Goal: Task Accomplishment & Management: Manage account settings

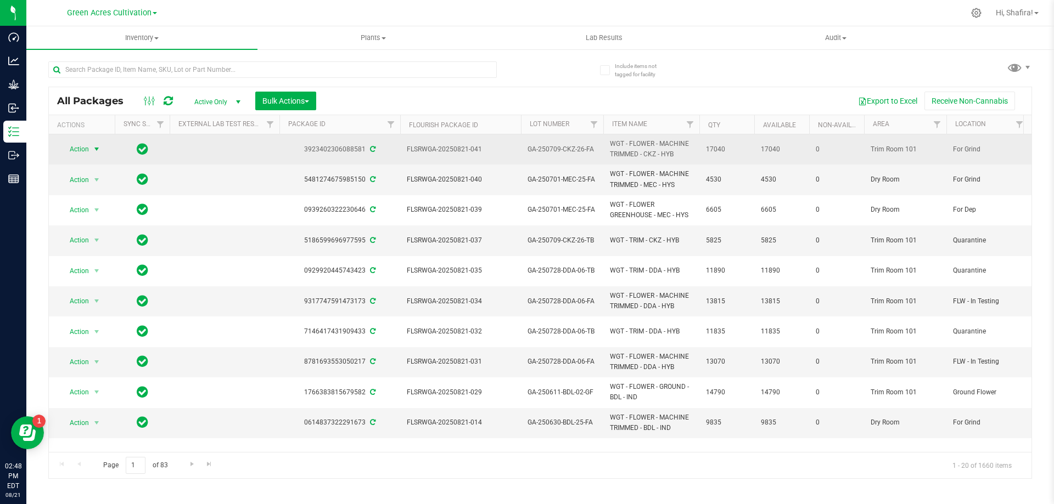
click at [77, 149] on span "Action" at bounding box center [75, 149] width 30 height 15
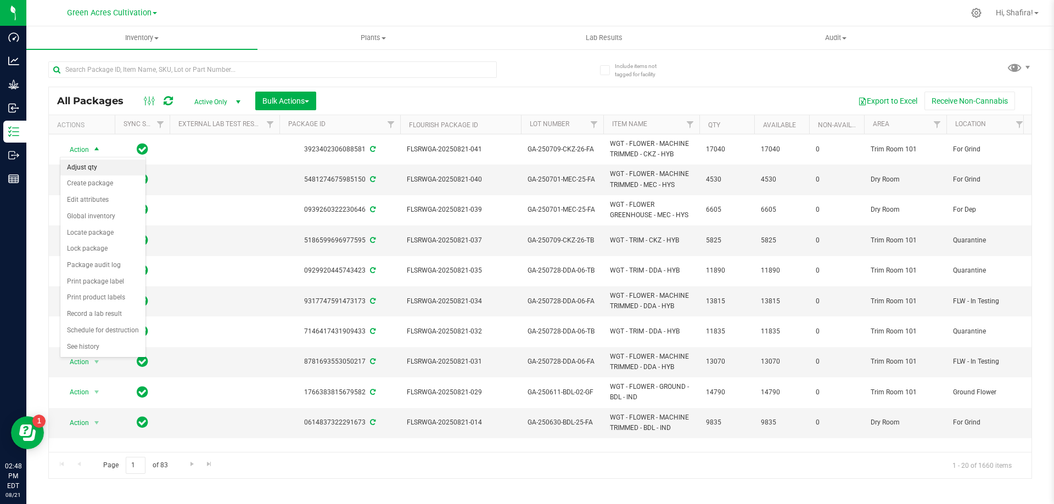
click at [92, 172] on li "Adjust qty" at bounding box center [102, 168] width 85 height 16
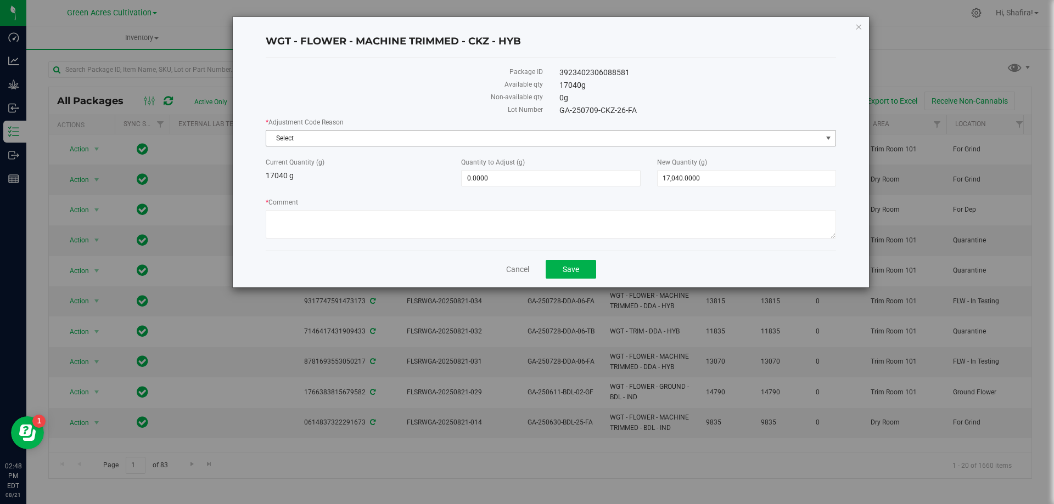
click at [491, 138] on span "Select" at bounding box center [543, 138] width 555 height 15
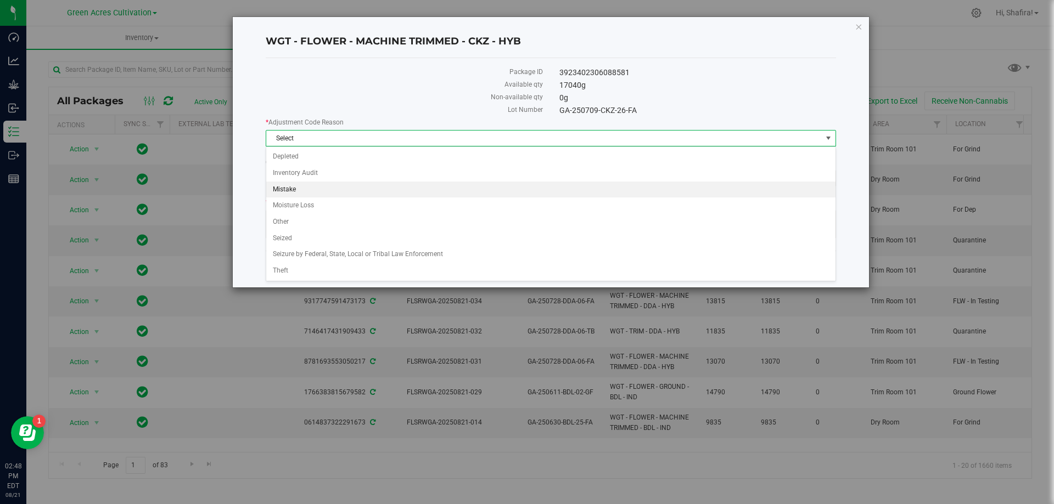
click at [343, 186] on li "Mistake" at bounding box center [550, 190] width 569 height 16
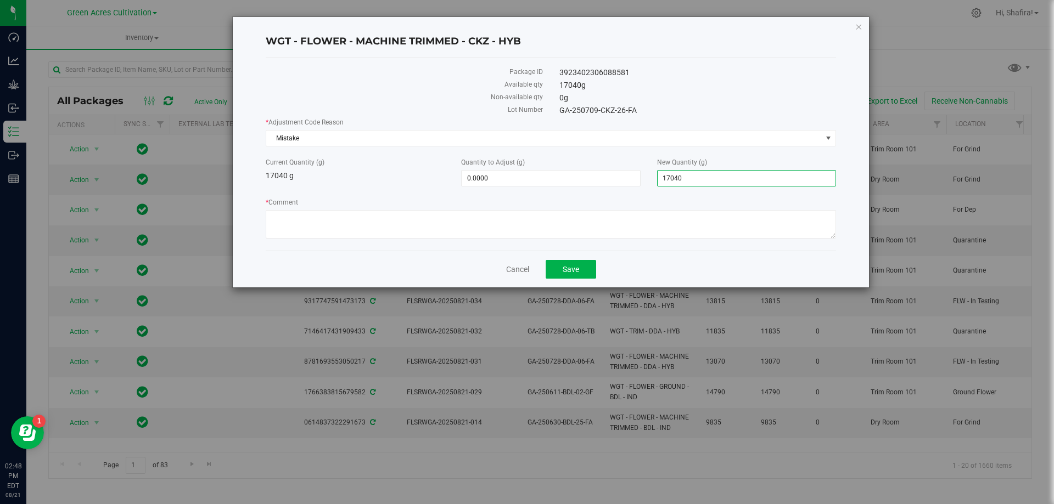
click at [732, 181] on span "17,040.0000 17040" at bounding box center [746, 178] width 179 height 16
click at [732, 180] on input "17040" at bounding box center [747, 178] width 178 height 15
type input "18665"
type input "1,625.0000"
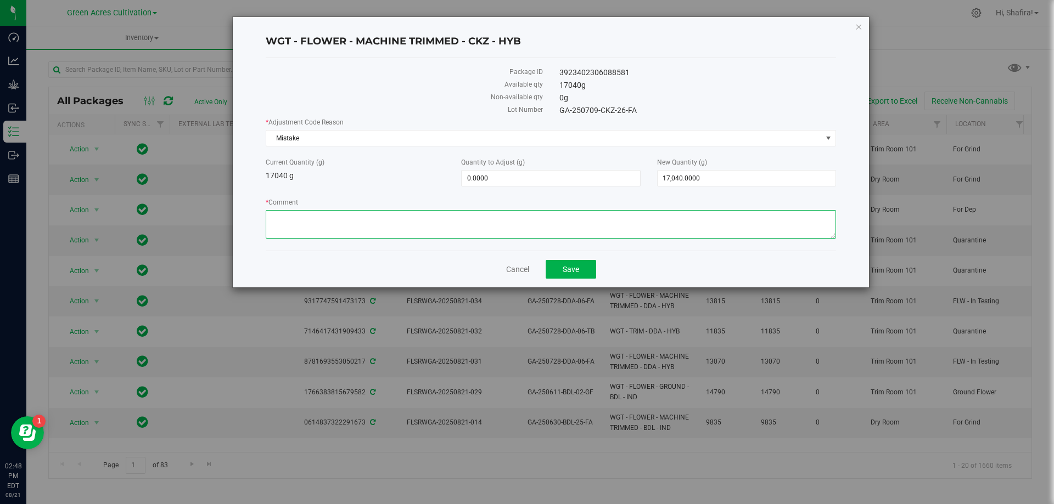
type input "18,665.0000"
click at [623, 214] on textarea "* Comment" at bounding box center [551, 224] width 570 height 29
click at [405, 131] on span "Mistake" at bounding box center [543, 138] width 555 height 15
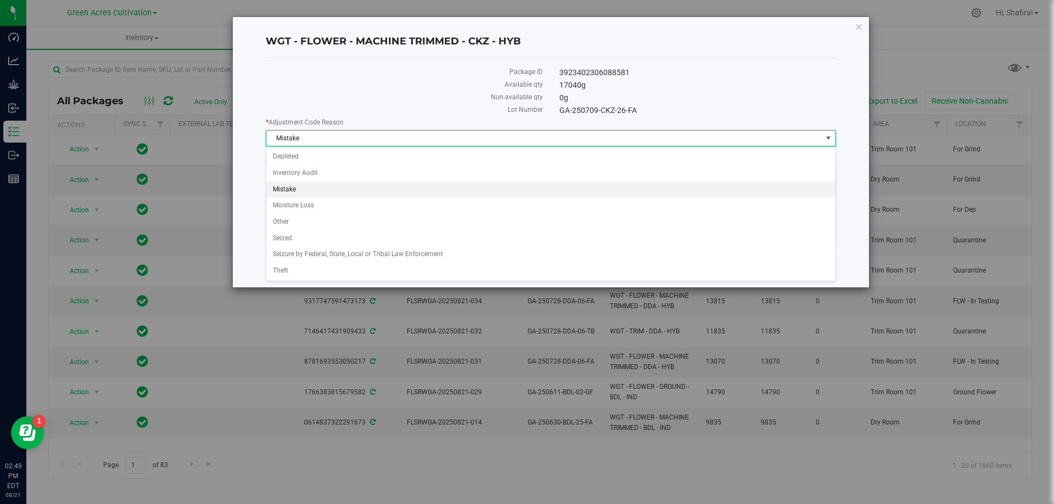
click at [241, 191] on div "WGT - FLOWER - MACHINE TRIMMED - CKZ - HYB Package ID 3923402306088581 Availabl…" at bounding box center [551, 152] width 636 height 271
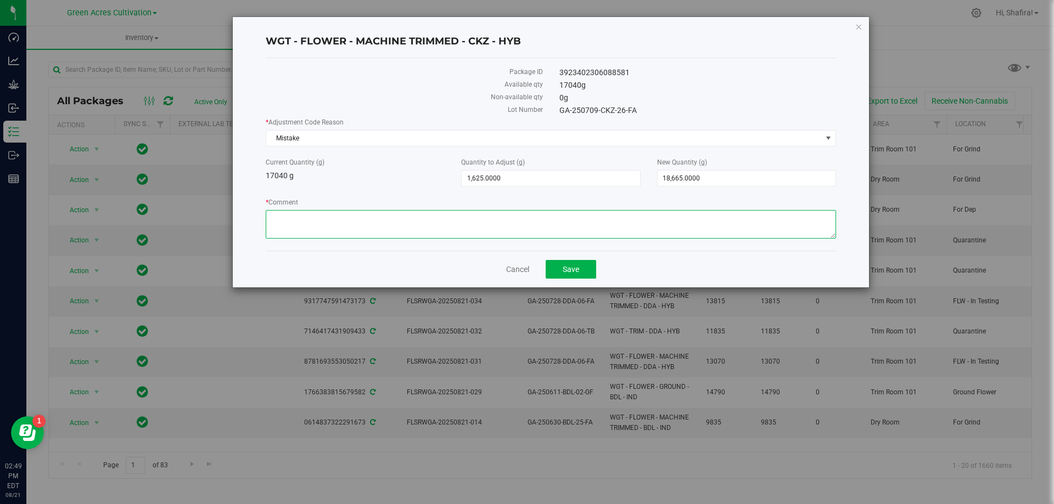
click at [323, 225] on textarea "* Comment" at bounding box center [551, 224] width 570 height 29
type textarea "e"
type textarea "ENTRY ERROR AFTER DRYING AND RETRIM"
click at [570, 266] on span "Save" at bounding box center [571, 269] width 16 height 9
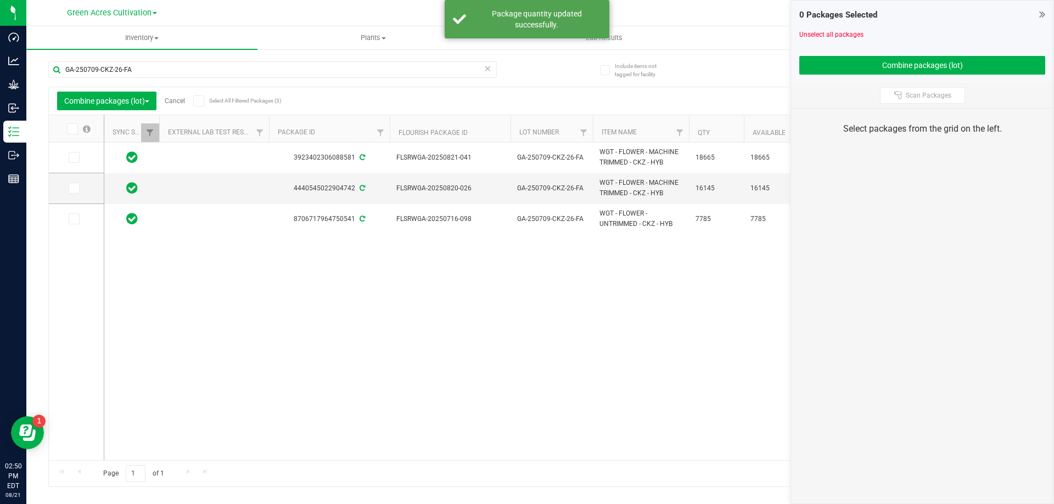
click at [185, 102] on link "Cancel" at bounding box center [175, 101] width 20 height 8
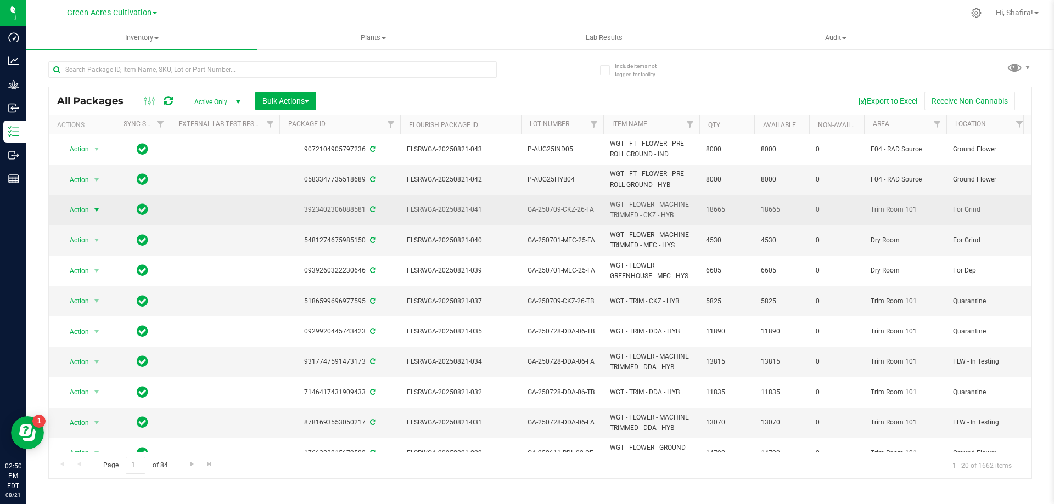
click at [97, 215] on span "select" at bounding box center [96, 210] width 9 height 9
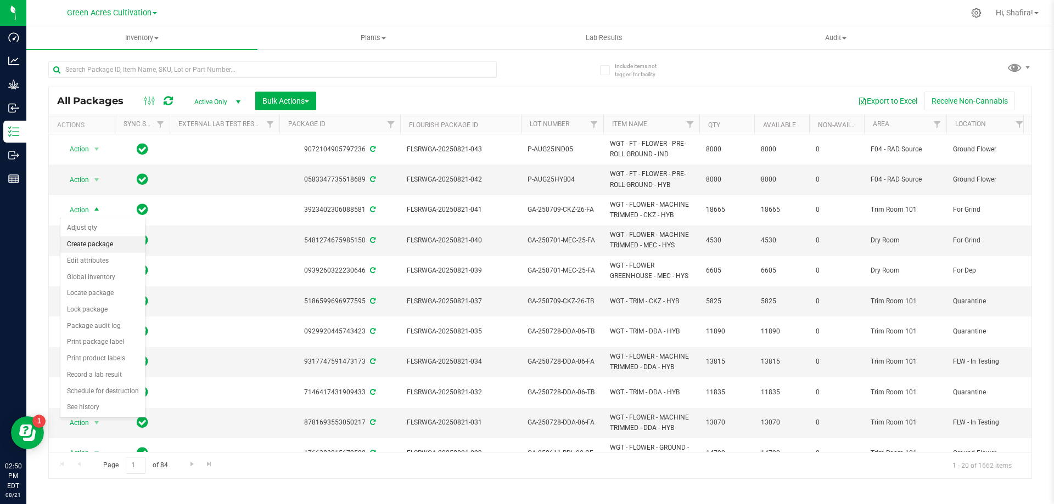
click at [111, 248] on li "Create package" at bounding box center [102, 245] width 85 height 16
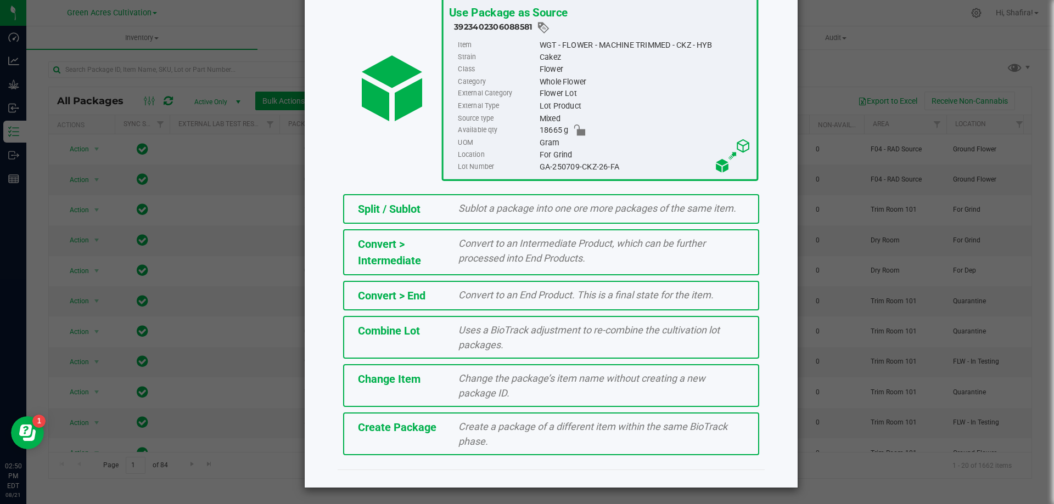
scroll to position [79, 0]
click at [496, 441] on div "Create a package of a different item within the same BioTrack phase." at bounding box center [601, 434] width 302 height 30
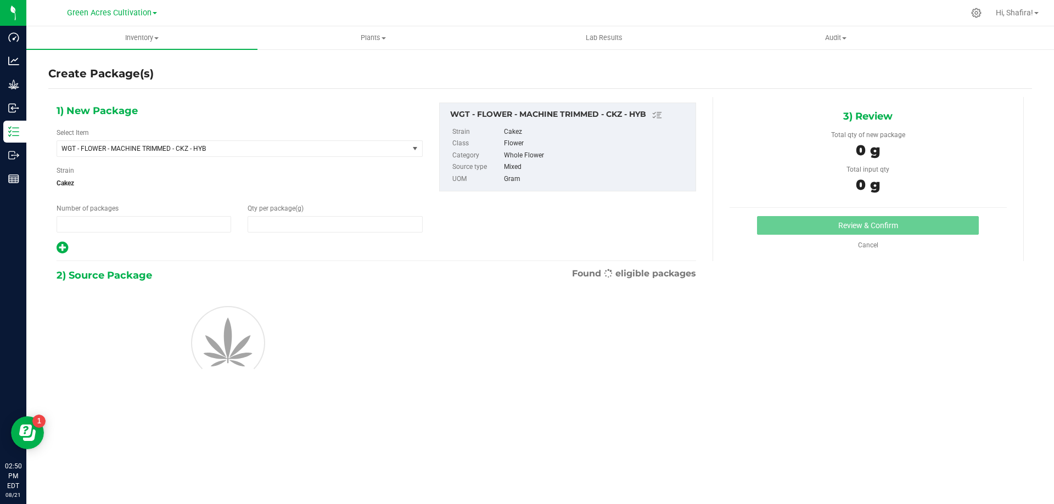
type input "1"
type input "0.0000"
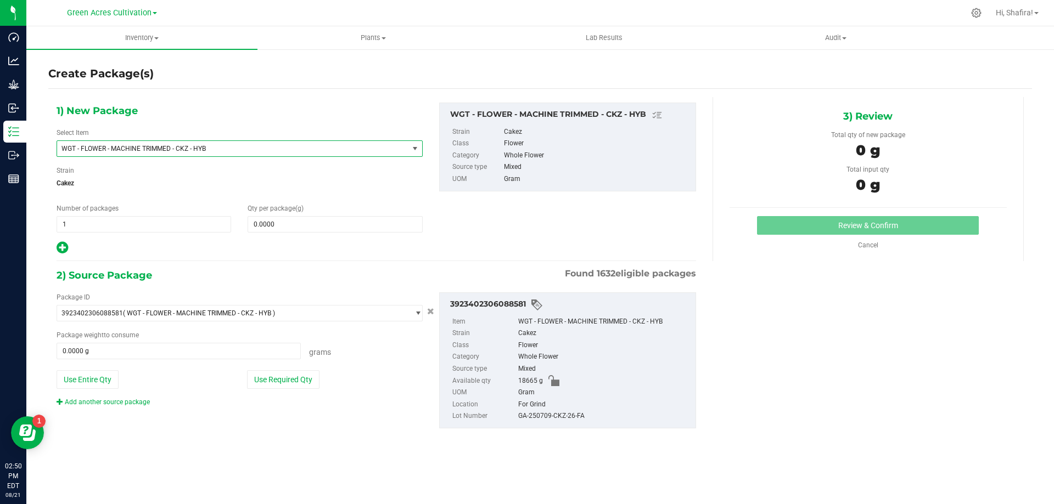
click at [273, 145] on span "WGT - FLOWER - MACHINE TRIMMED - CKZ - HYB" at bounding box center [225, 149] width 329 height 8
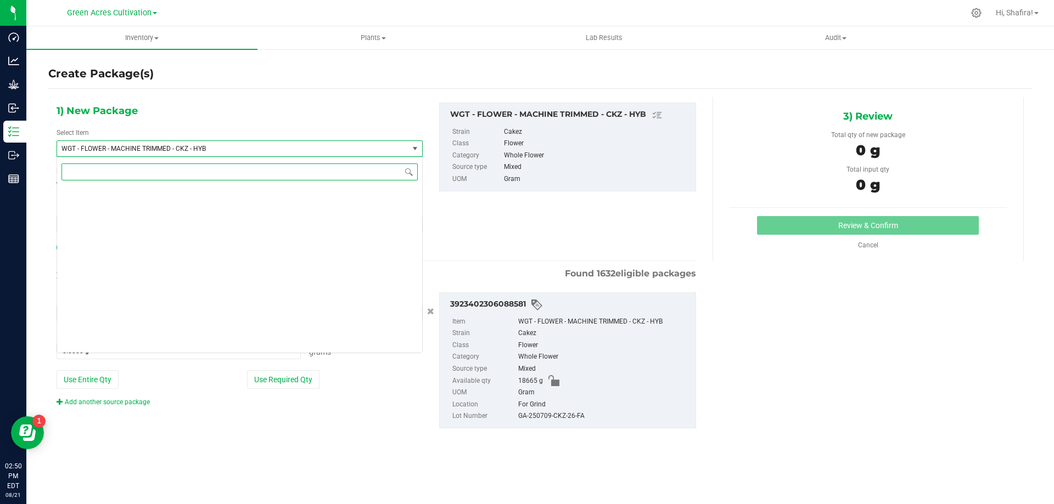
scroll to position [220619, 0]
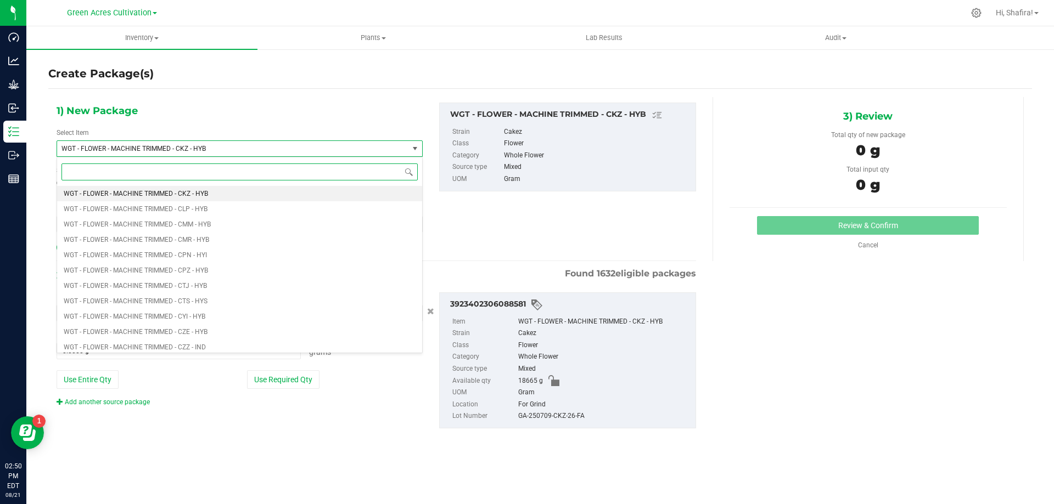
type input "P"
type input "GROUND - CKZ"
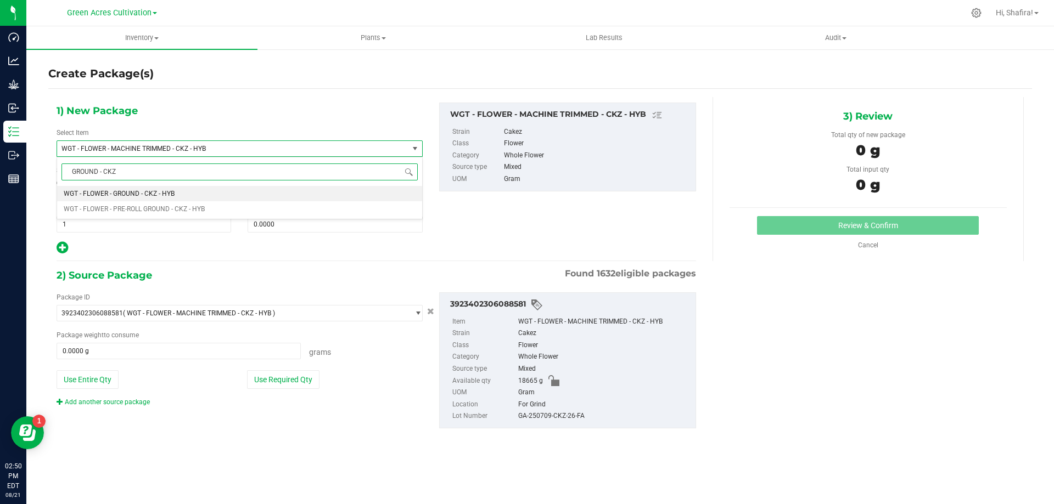
click at [214, 193] on li "WGT - FLOWER - GROUND - CKZ - HYB" at bounding box center [239, 193] width 365 height 15
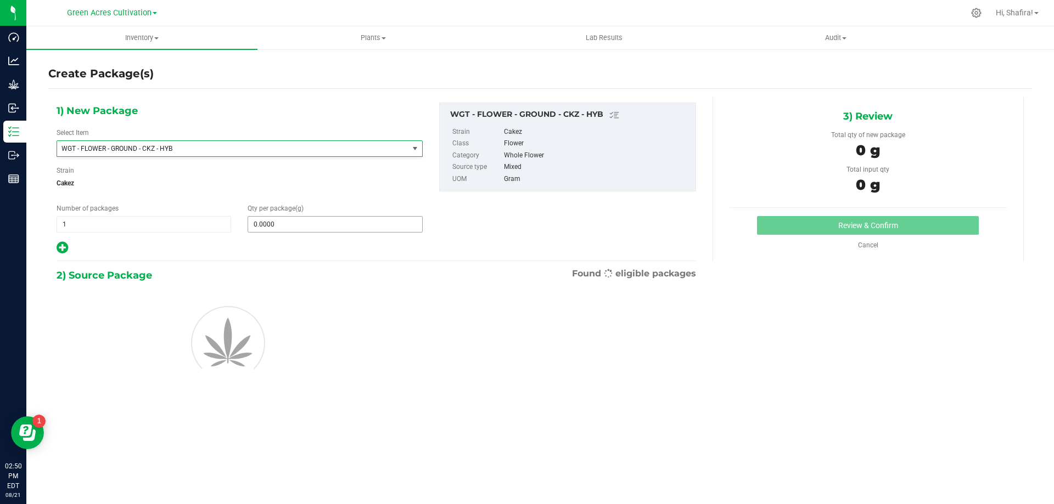
type input "0.0000"
click at [312, 228] on span at bounding box center [335, 224] width 175 height 16
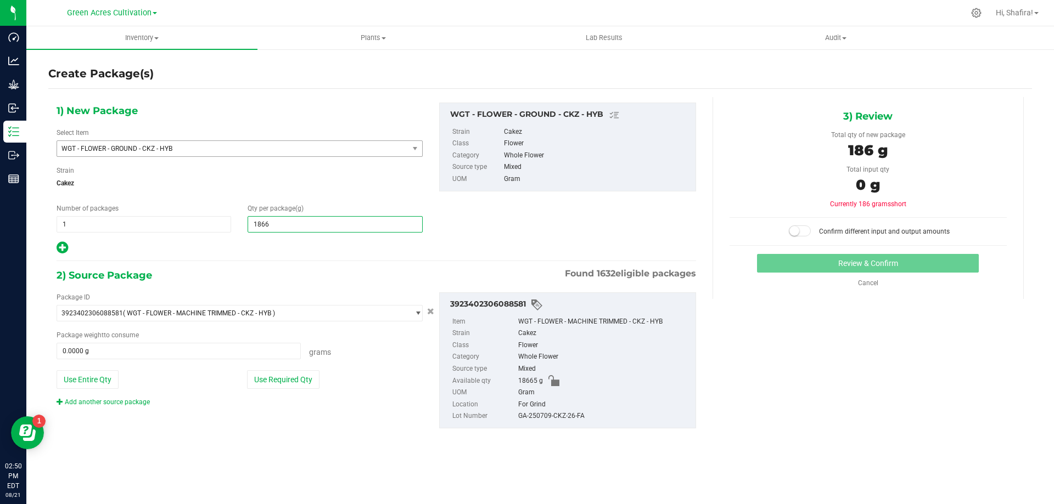
type input "18665"
type input "18,665.0000"
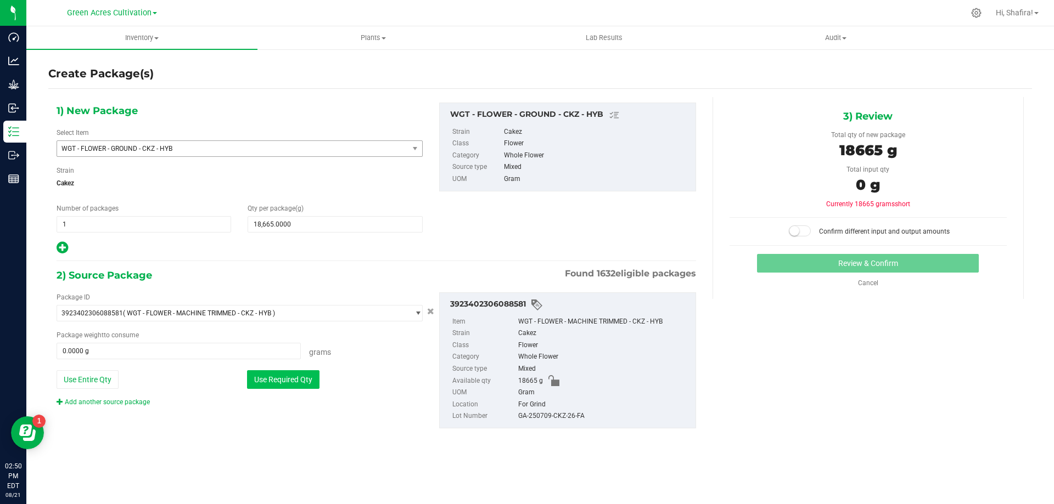
drag, startPoint x: 291, startPoint y: 386, endPoint x: 454, endPoint y: 385, distance: 163.0
click at [291, 385] on button "Use Required Qty" at bounding box center [283, 379] width 72 height 19
type input "18665.0000 g"
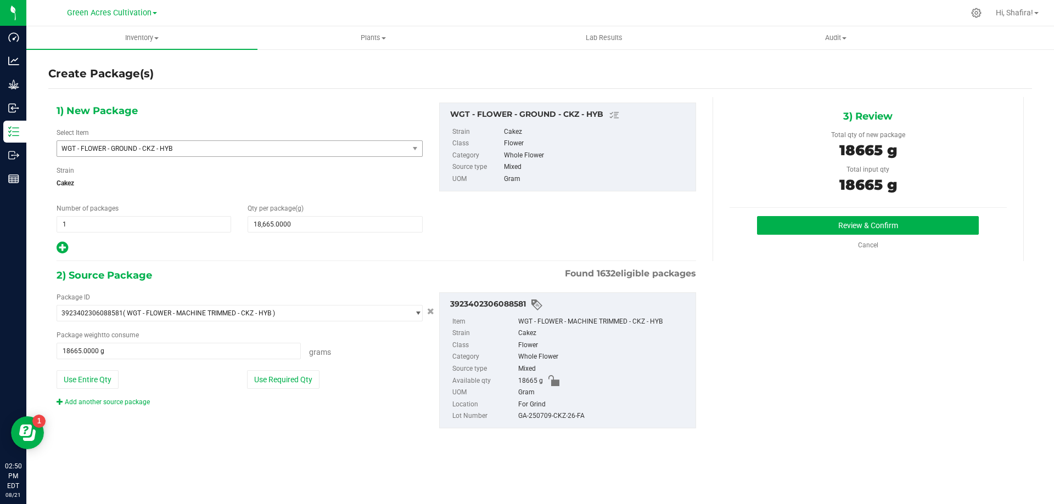
click at [532, 417] on div "GA-250709-CKZ-26-FA" at bounding box center [604, 417] width 172 height 12
click at [533, 416] on div "GA-250709-CKZ-26-FA" at bounding box center [604, 417] width 172 height 12
click at [534, 416] on div "GA-250709-CKZ-26-FA" at bounding box center [604, 417] width 172 height 12
copy div "GA-250709-CKZ-26-FA"
click at [849, 209] on div "3) Review Total qty of new package 18665 g Total input qty 18665 g Review & Con…" at bounding box center [867, 179] width 311 height 164
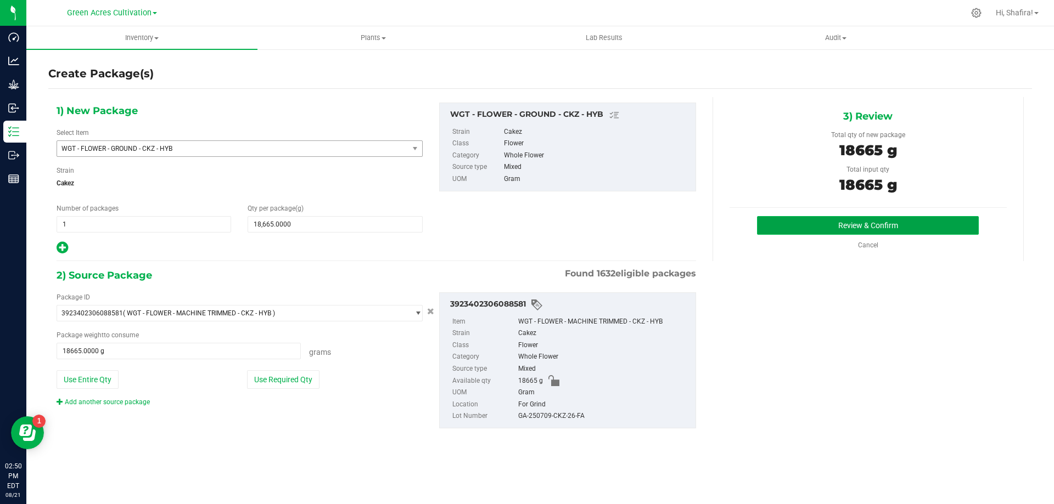
click at [842, 223] on button "Review & Confirm" at bounding box center [868, 225] width 222 height 19
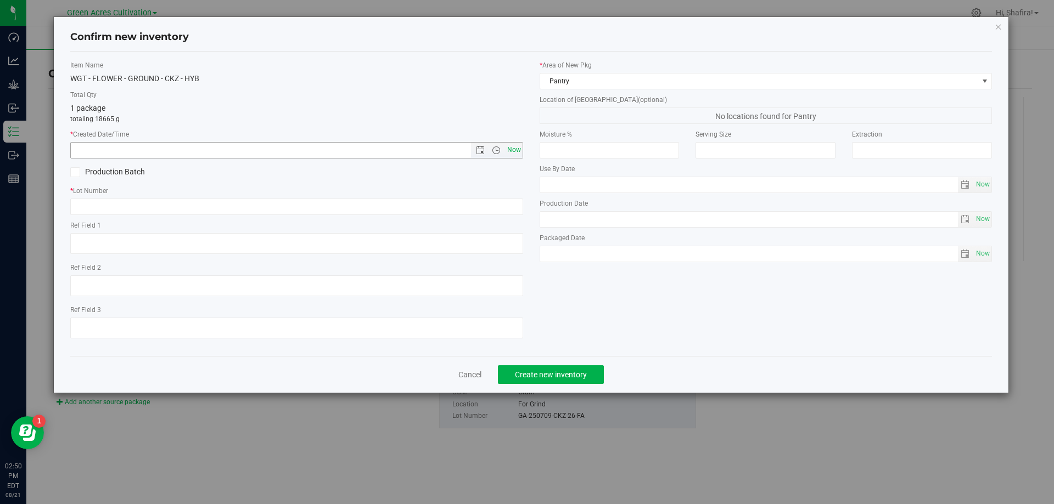
click at [519, 156] on span "Now" at bounding box center [513, 150] width 19 height 16
type input "[DATE] 2:50 PM"
paste input "GA-250709-CKZ-26-FA"
type input "GA-250709-CKZ-26-GF"
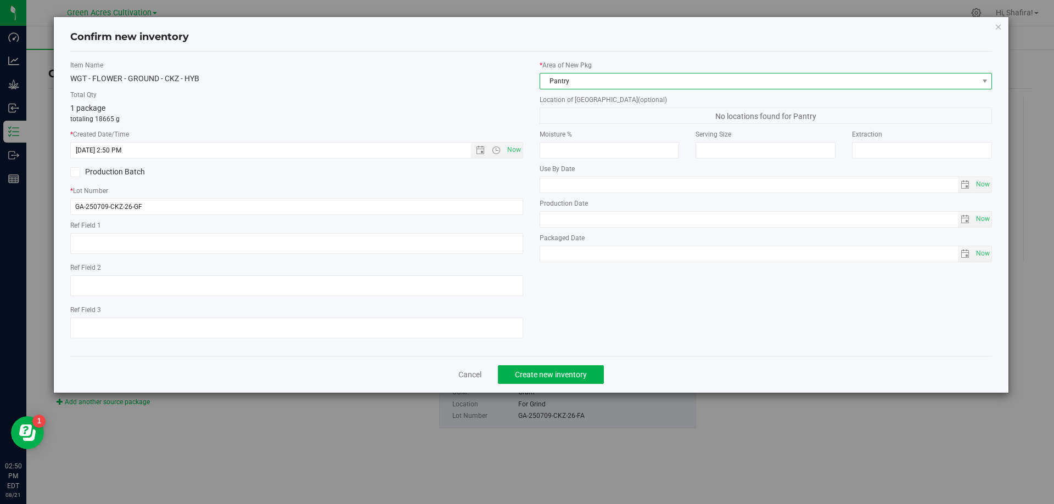
click at [578, 86] on span "Pantry" at bounding box center [759, 81] width 438 height 15
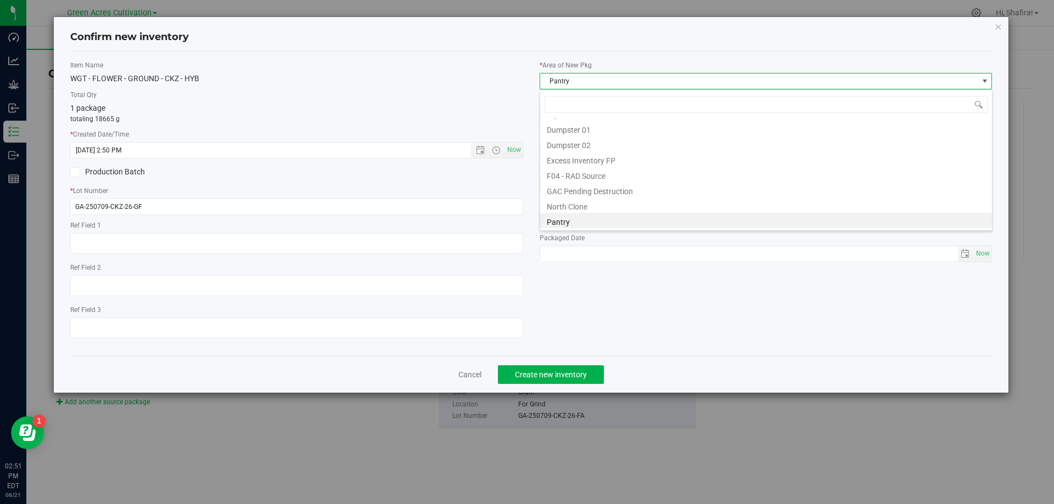
scroll to position [151, 0]
click at [569, 223] on li "Trim Room 101" at bounding box center [766, 220] width 452 height 15
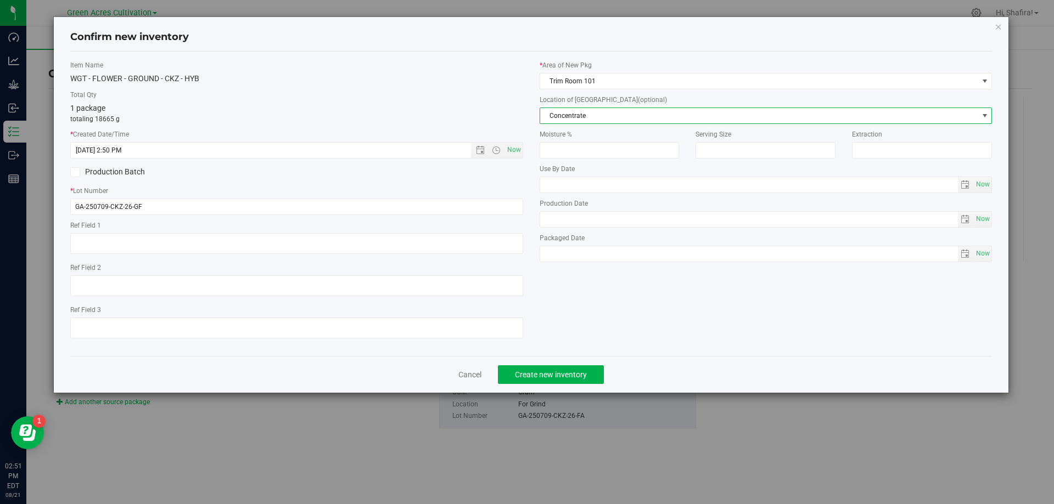
click at [587, 120] on span "Concentrate" at bounding box center [759, 115] width 438 height 15
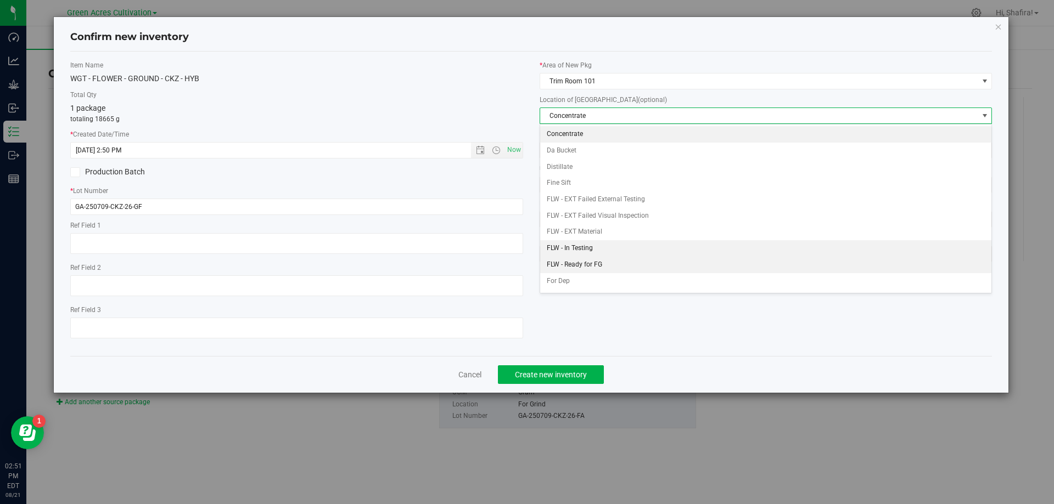
scroll to position [113, 0]
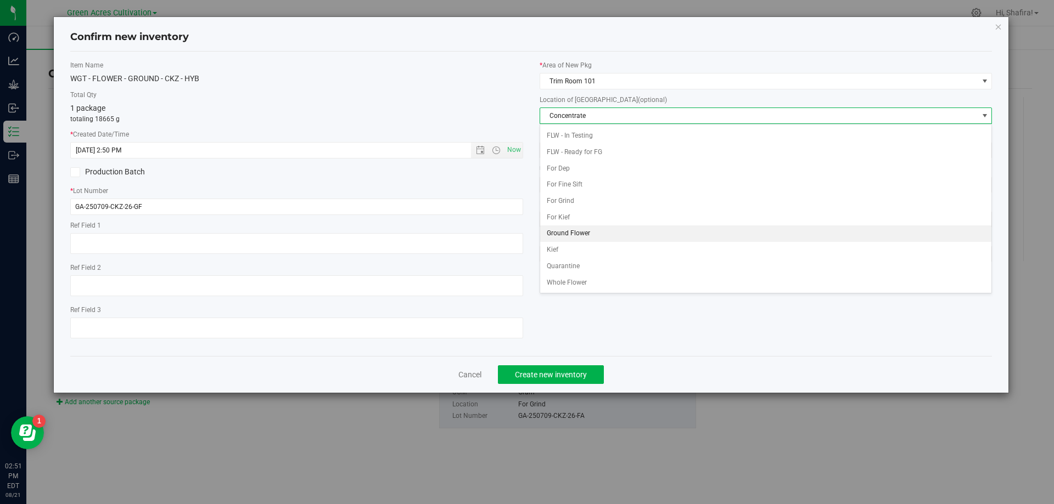
click at [573, 233] on li "Ground Flower" at bounding box center [766, 234] width 452 height 16
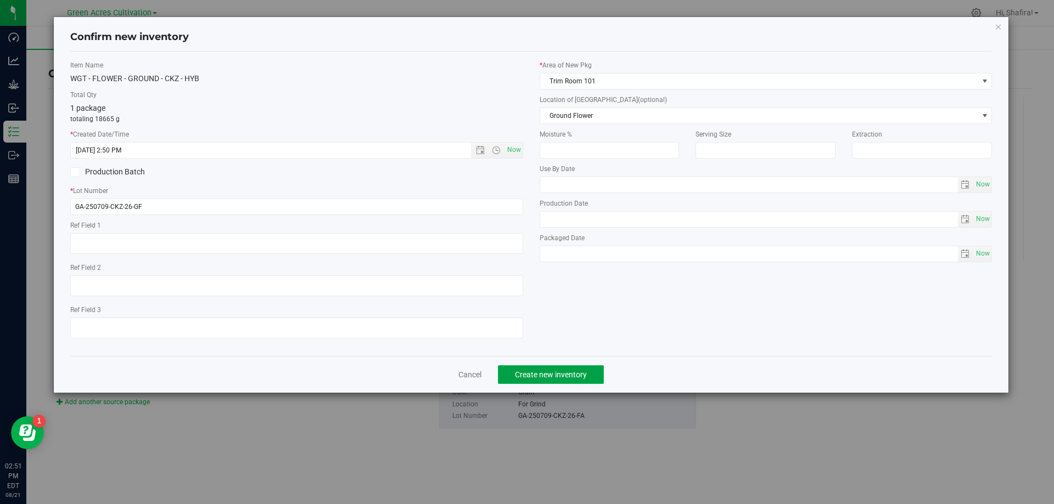
click at [556, 382] on button "Create new inventory" at bounding box center [551, 375] width 106 height 19
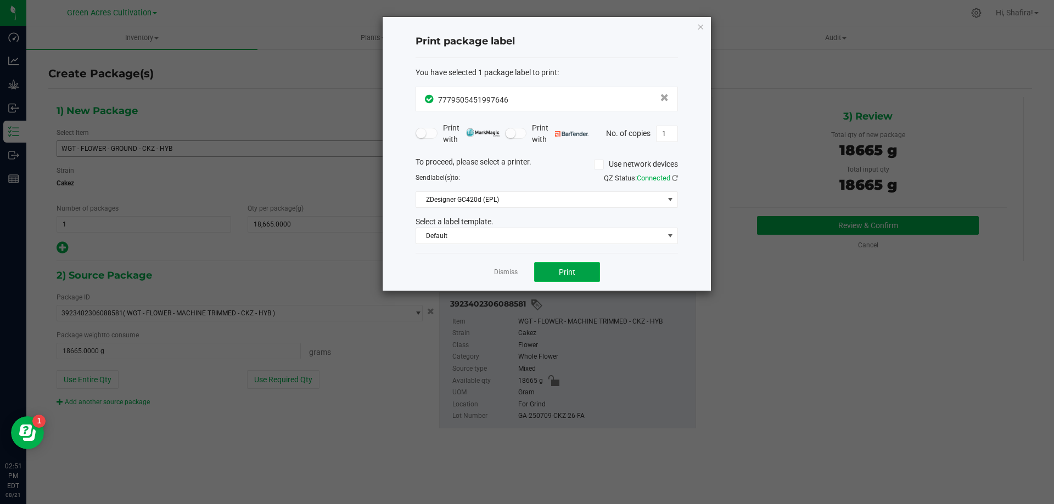
click at [575, 281] on button "Print" at bounding box center [567, 272] width 66 height 20
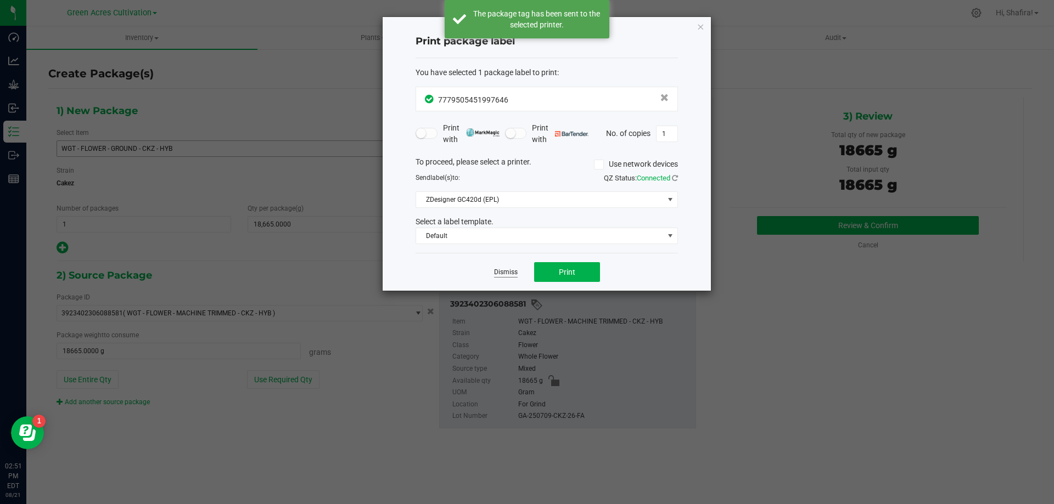
click at [500, 273] on link "Dismiss" at bounding box center [506, 272] width 24 height 9
